Goal: Entertainment & Leisure: Consume media (video, audio)

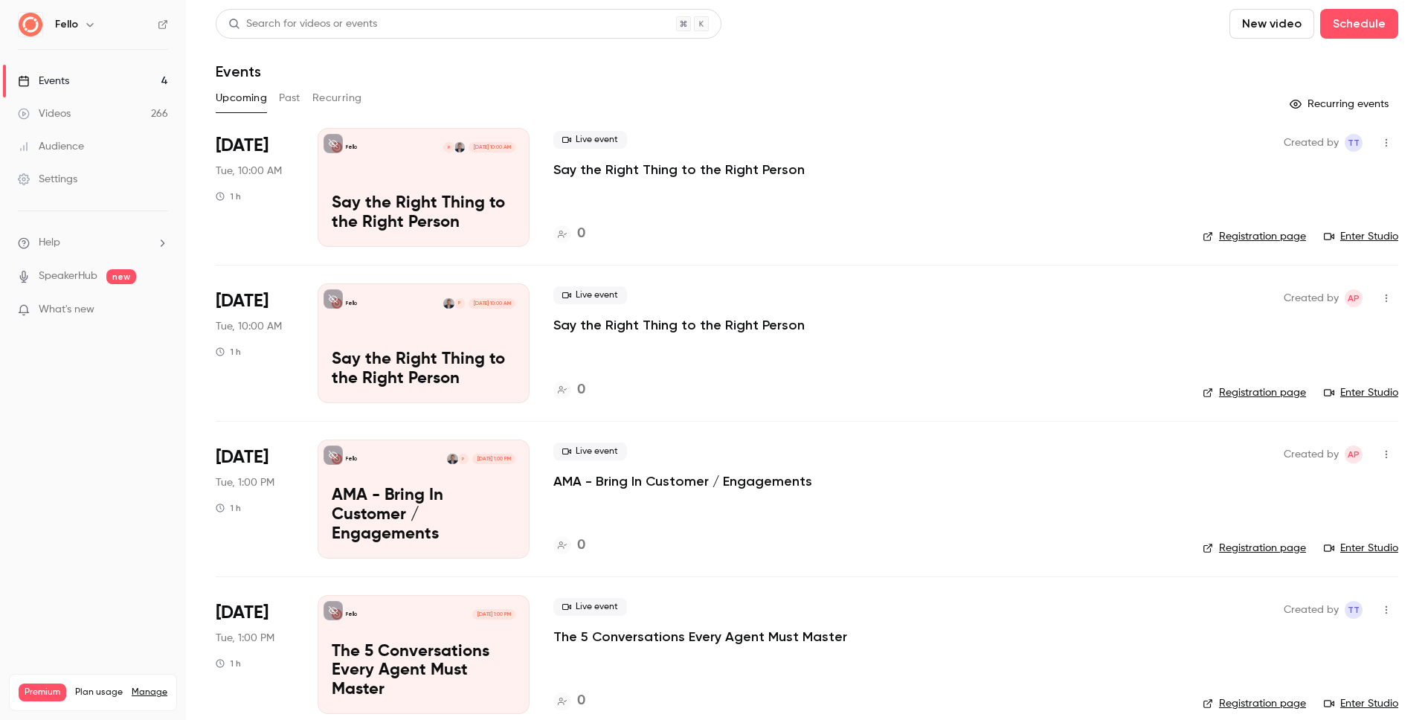
click at [1026, 42] on header "Search for videos or events New video Schedule Events" at bounding box center [807, 44] width 1182 height 71
click at [1255, 29] on button "New video" at bounding box center [1271, 24] width 85 height 30
click at [1257, 96] on li "Upload" at bounding box center [1302, 103] width 161 height 39
click at [65, 120] on div "Videos" at bounding box center [44, 113] width 53 height 15
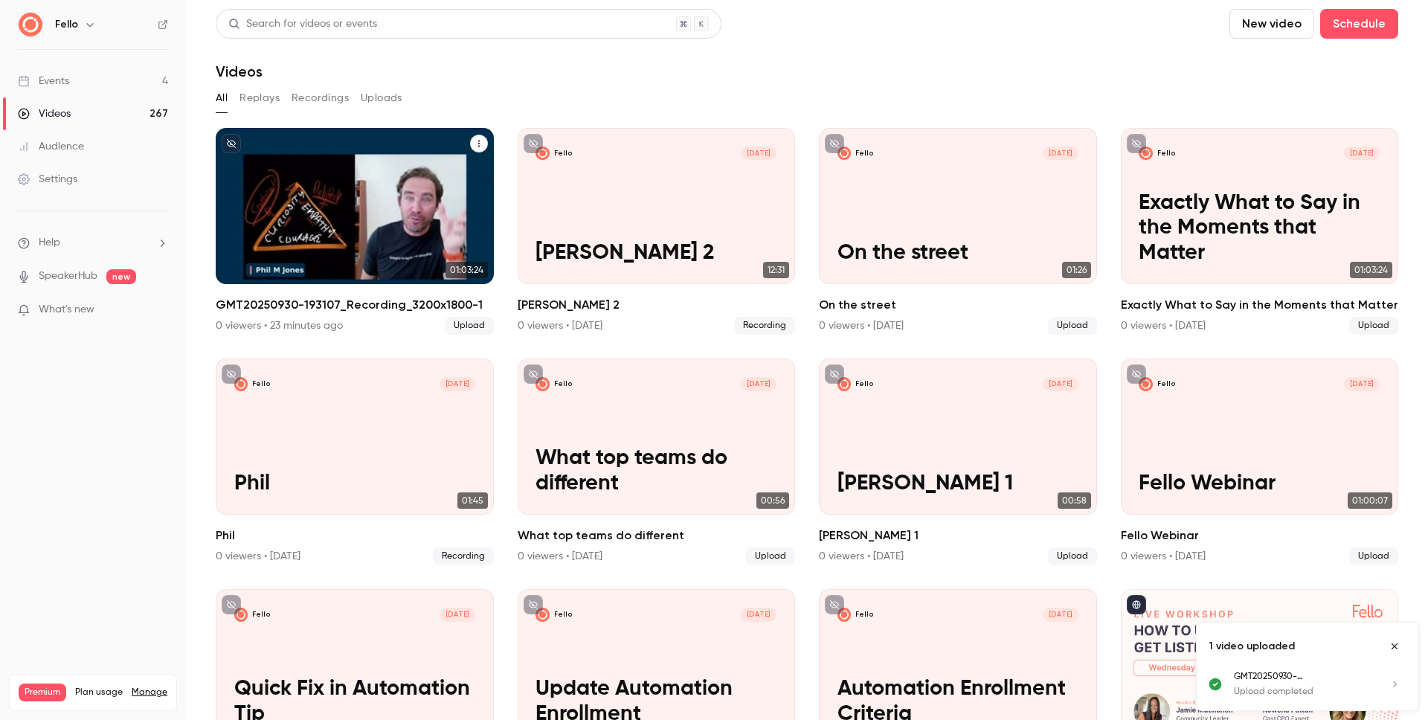
click at [277, 303] on h2 "GMT20250930-193107_Recording_3200x1800-1" at bounding box center [355, 305] width 278 height 18
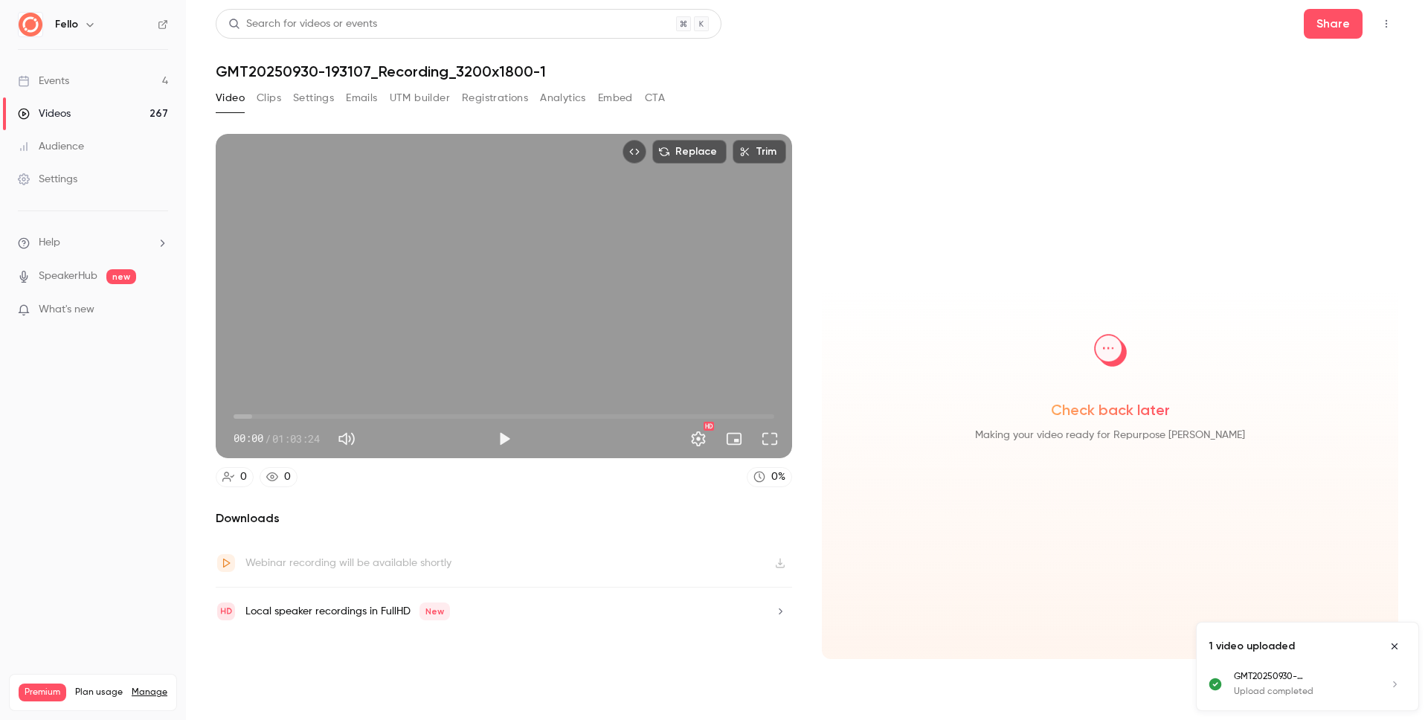
click at [274, 97] on button "Clips" at bounding box center [269, 98] width 25 height 24
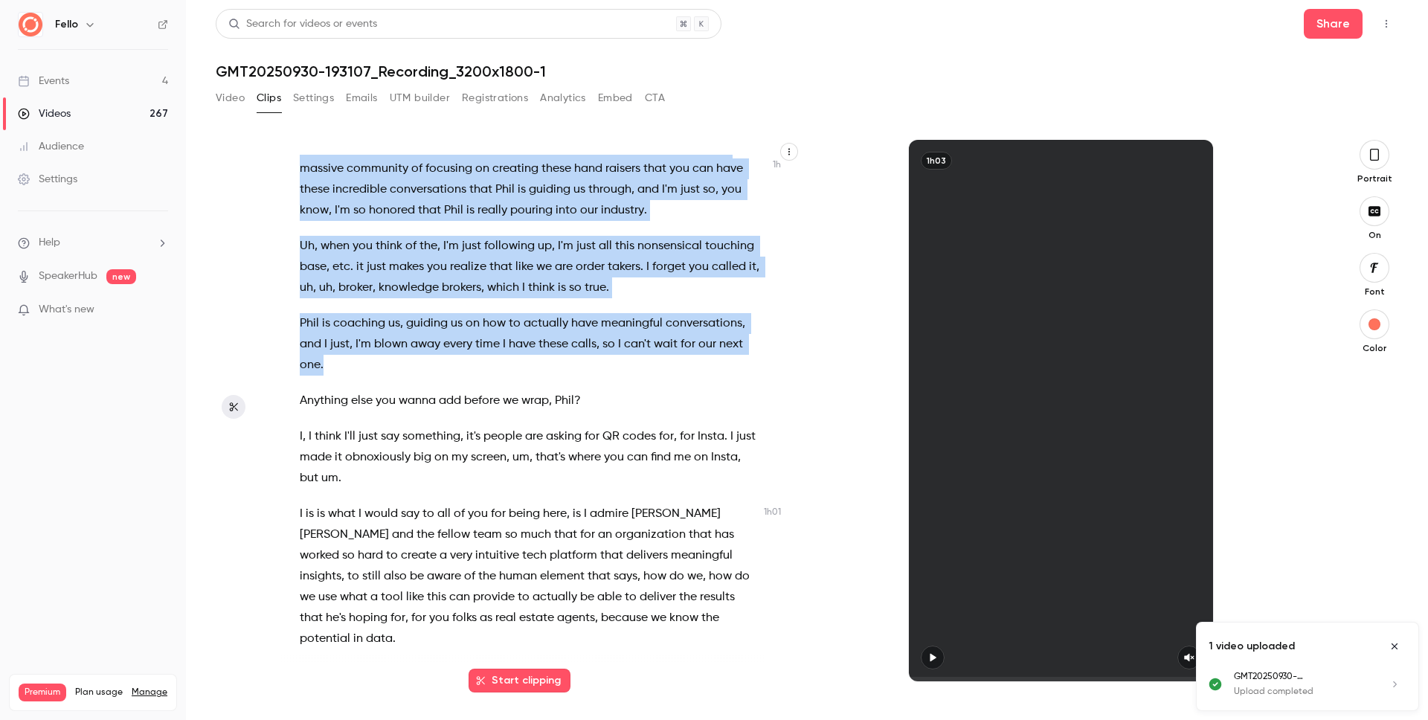
scroll to position [22835, 0]
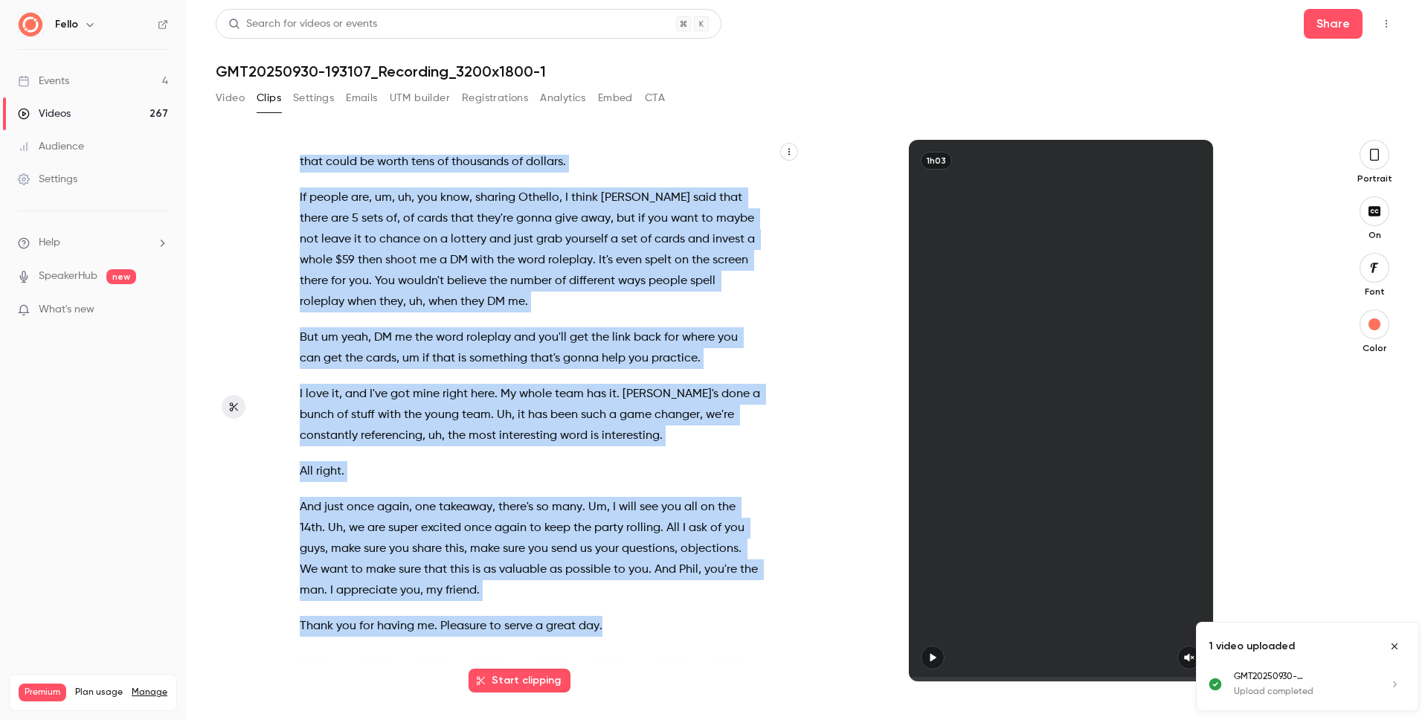
drag, startPoint x: 298, startPoint y: 166, endPoint x: 538, endPoint y: 561, distance: 461.8
click at [624, 637] on div "Is this , is this live ? Is this official ? Well I , I think so . I think they'…" at bounding box center [537, 418] width 512 height 526
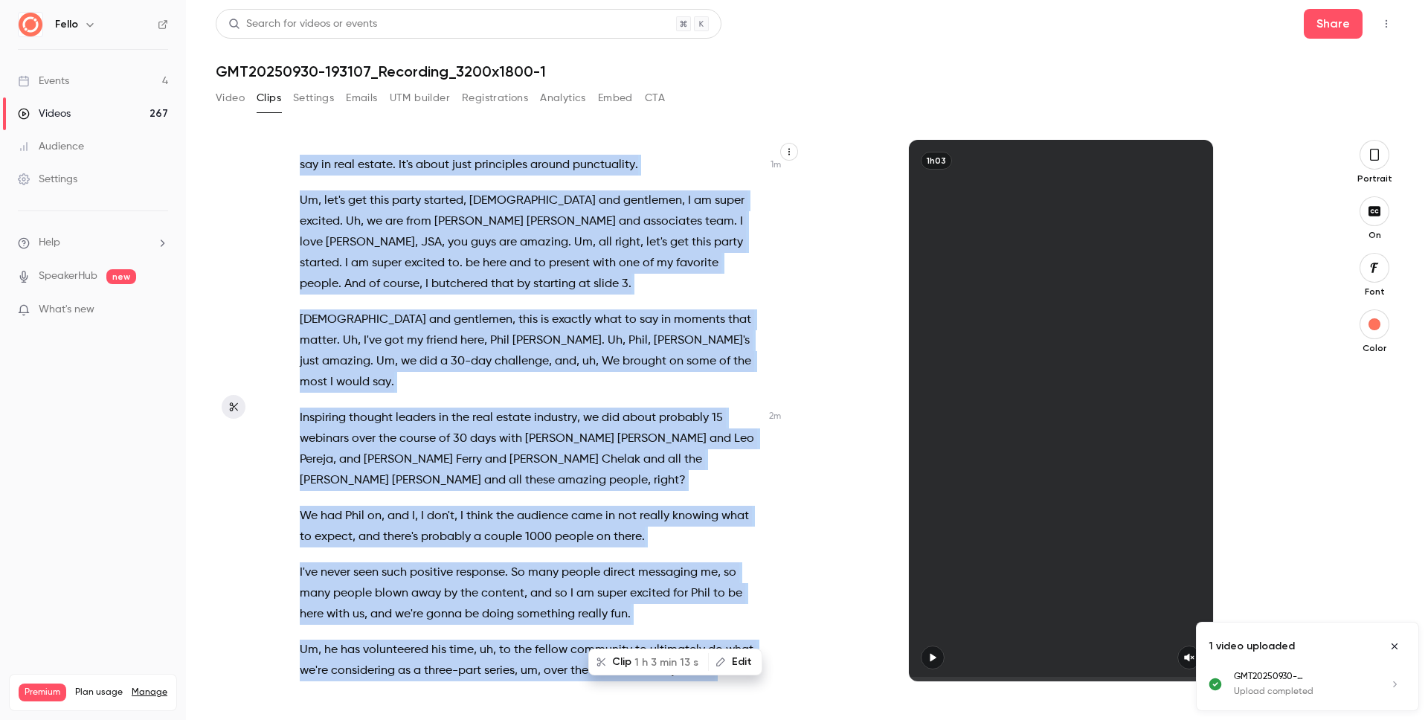
scroll to position [83, 0]
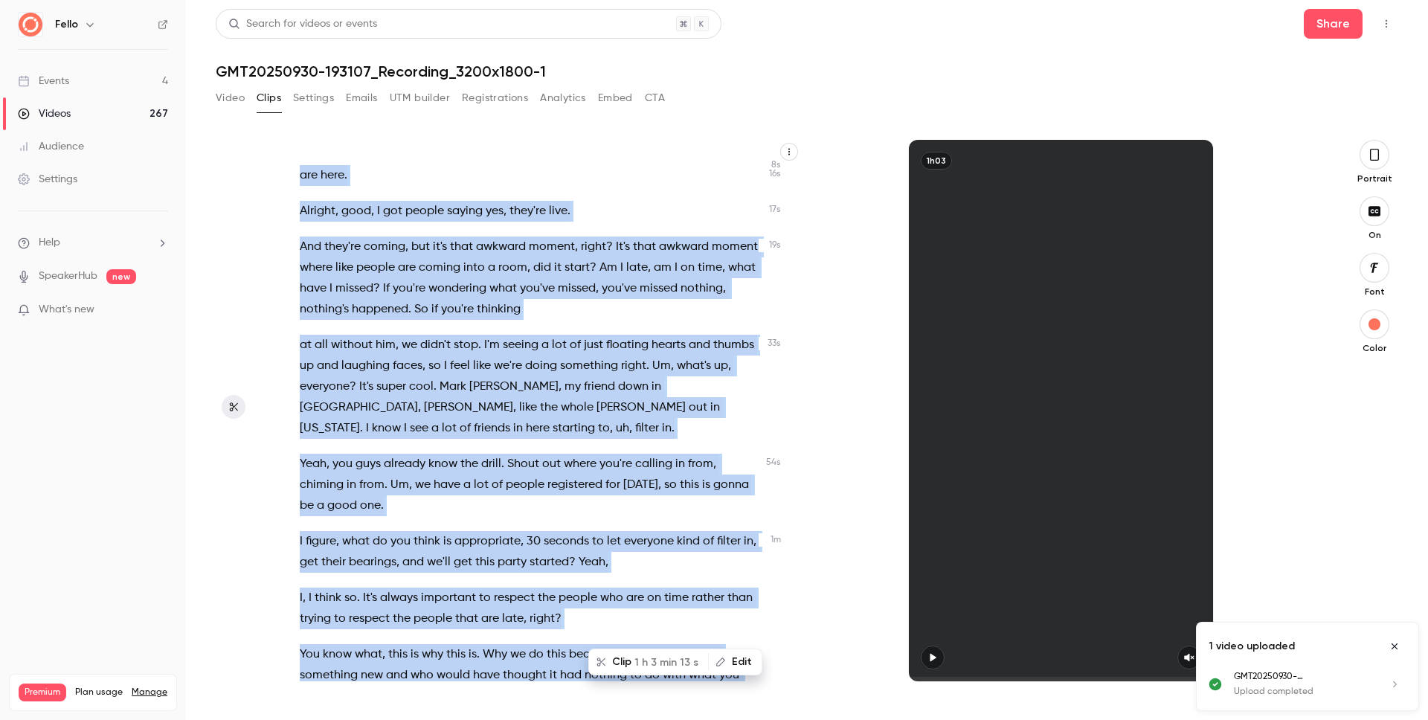
copy div "this , is this live ? Is this official ? Well I , I think so . I think they're …"
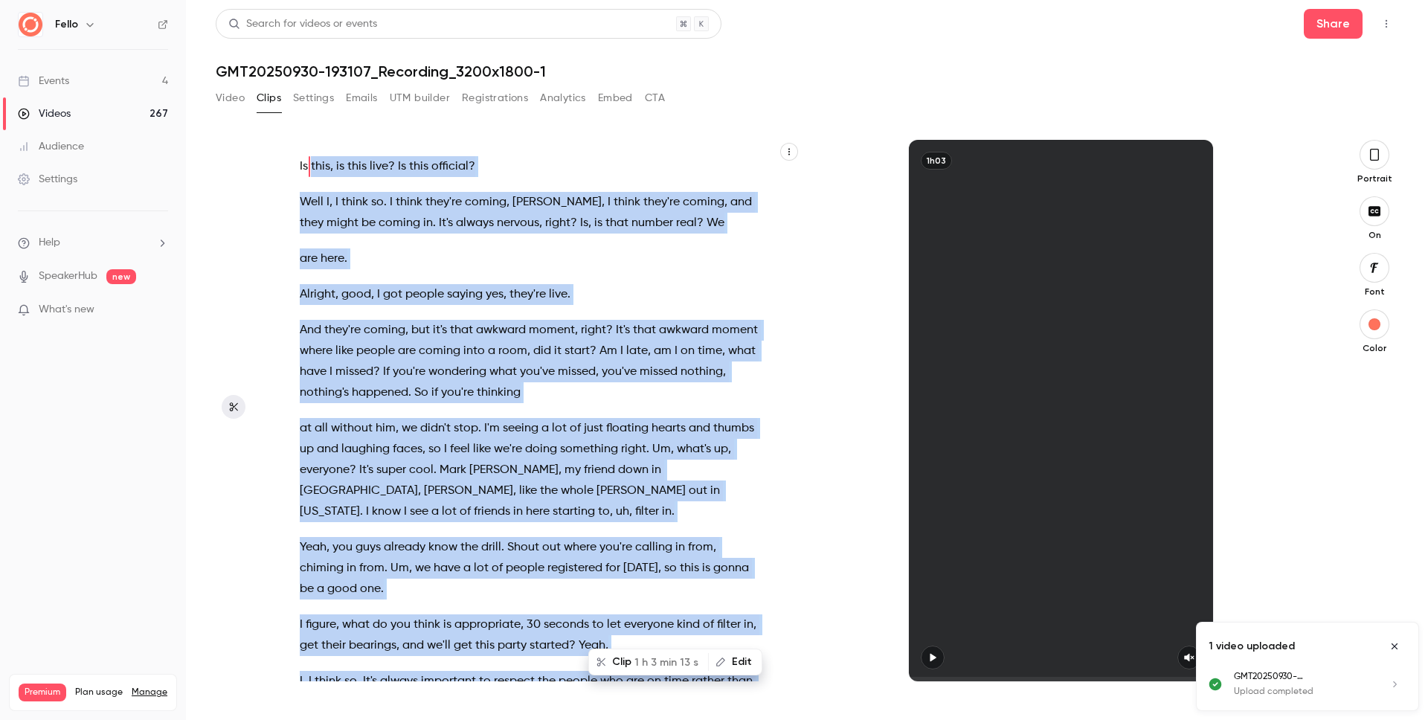
click at [117, 117] on link "Videos 267" at bounding box center [93, 113] width 186 height 33
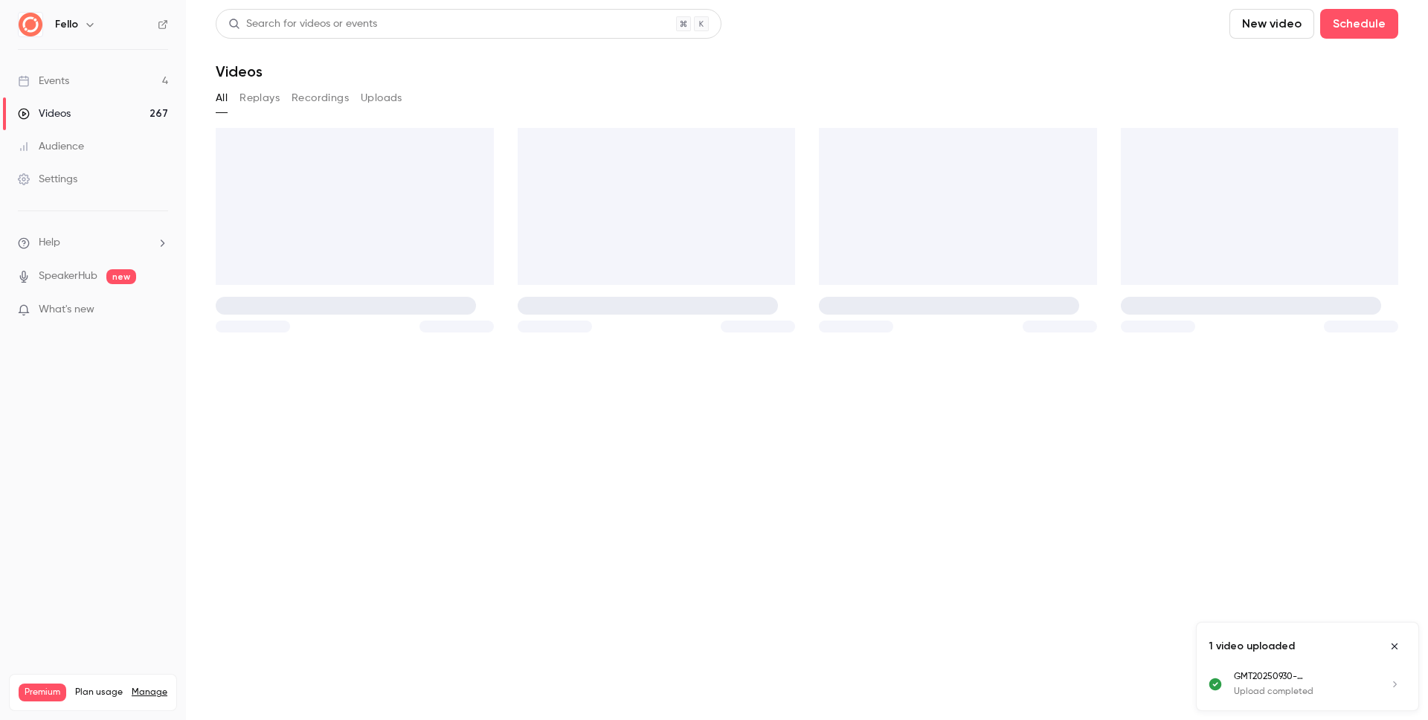
click at [1274, 24] on button "New video" at bounding box center [1271, 24] width 85 height 30
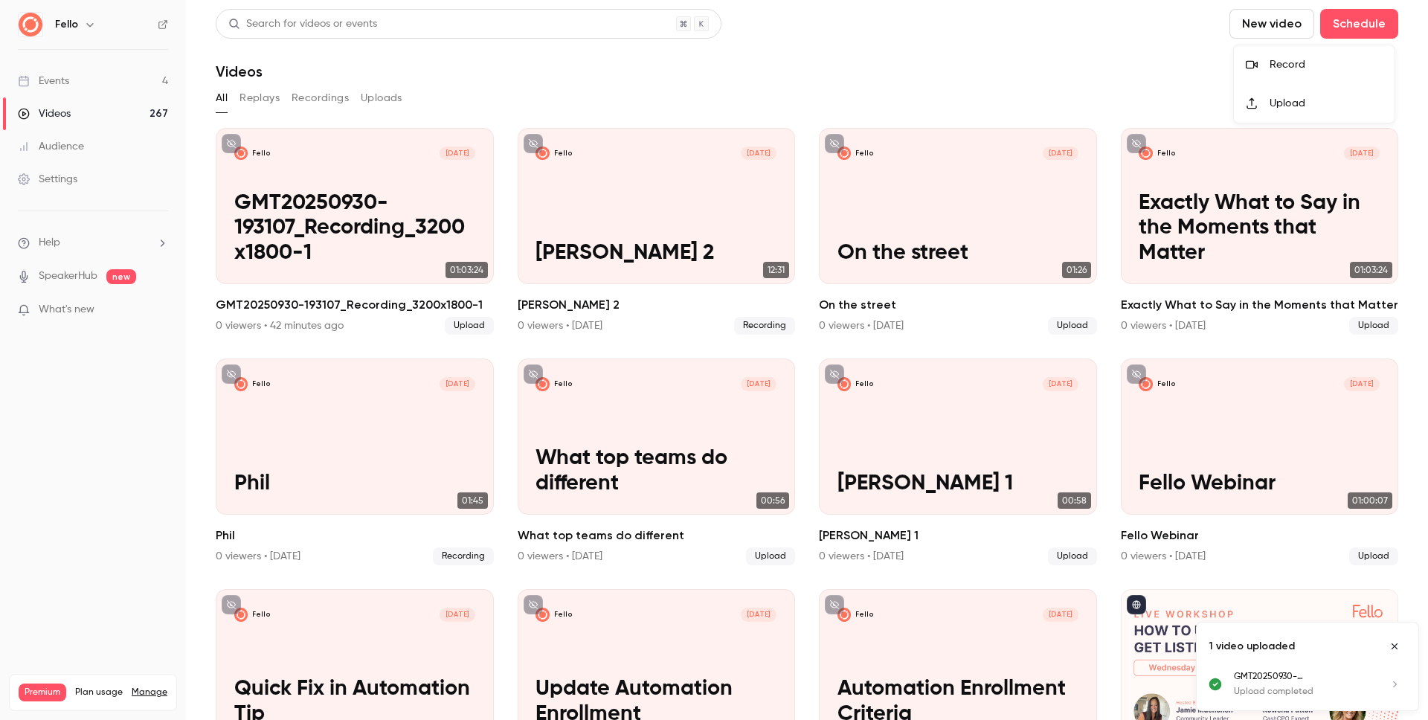
click at [1273, 101] on div "Upload" at bounding box center [1325, 103] width 113 height 15
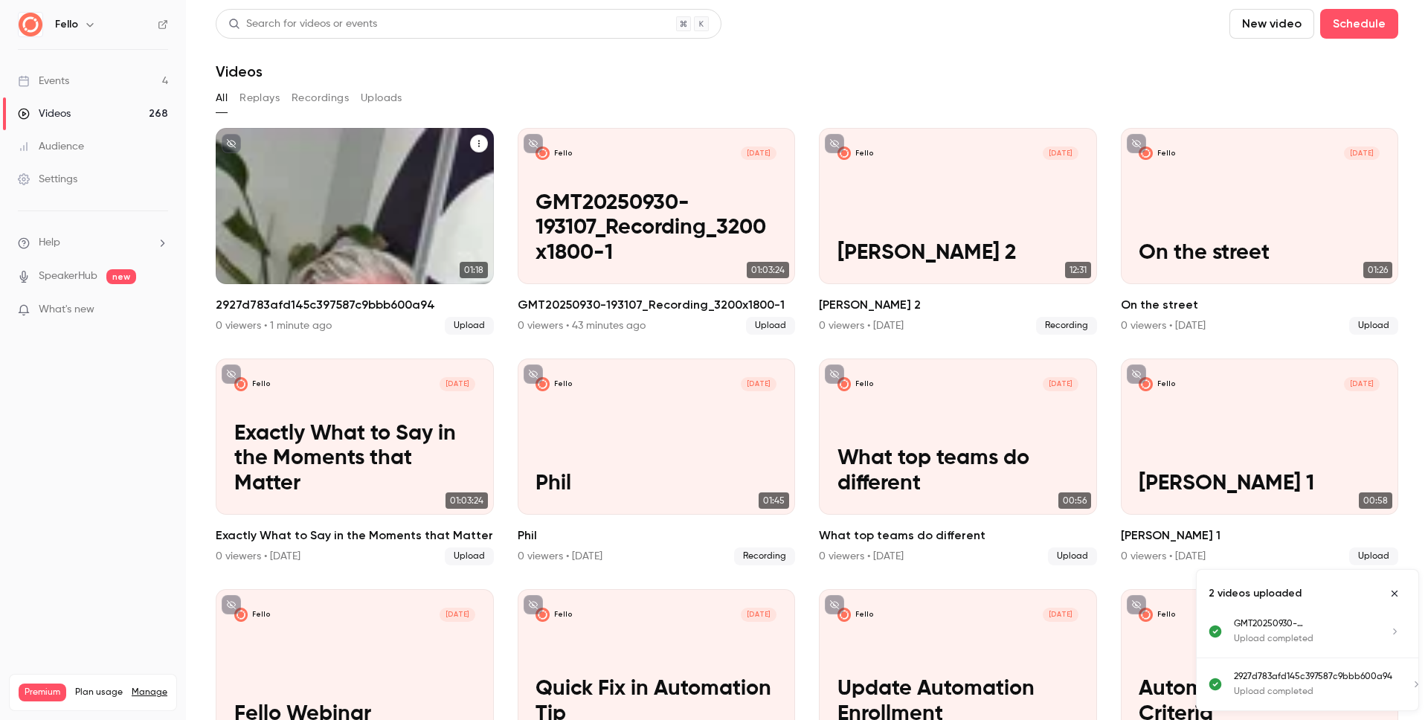
click at [344, 305] on h2 "2927d783afd145c397587c9bbb600a94" at bounding box center [355, 305] width 278 height 18
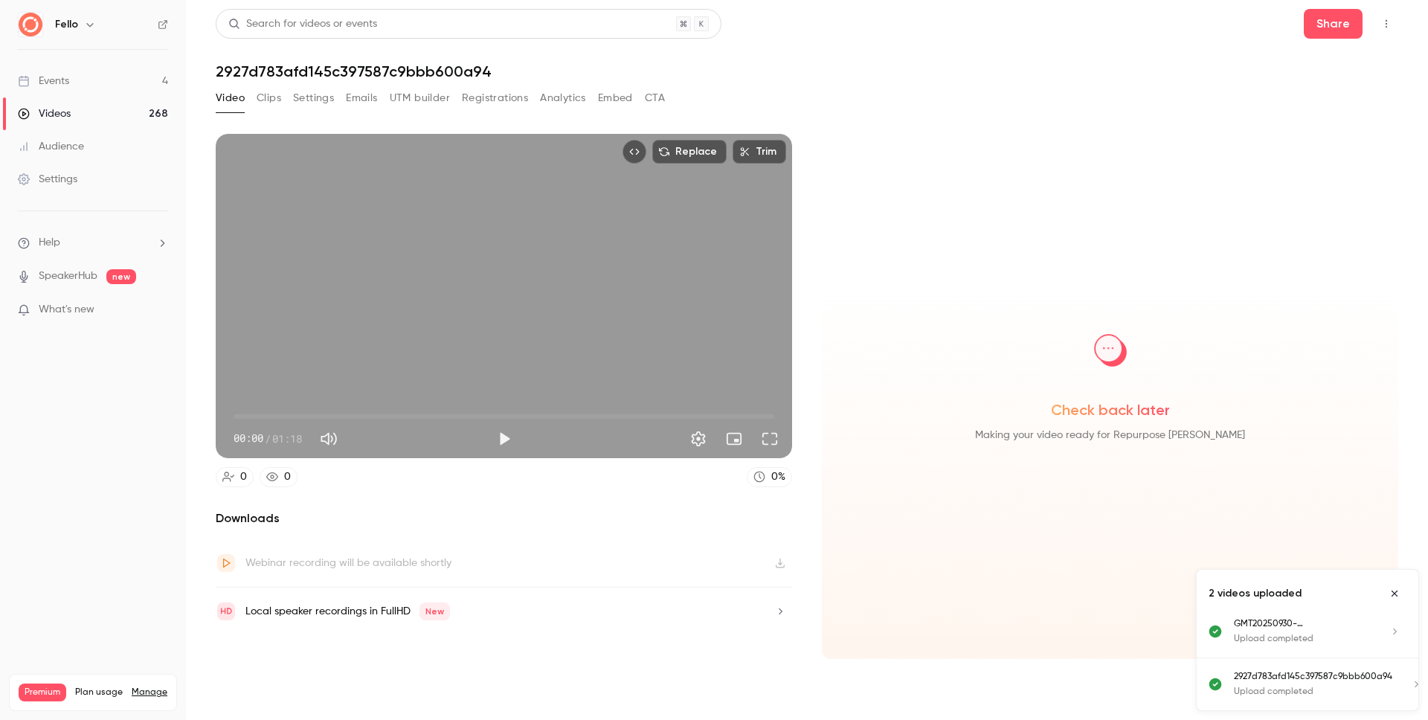
click at [259, 100] on button "Clips" at bounding box center [269, 98] width 25 height 24
